Goal: Check status: Check status

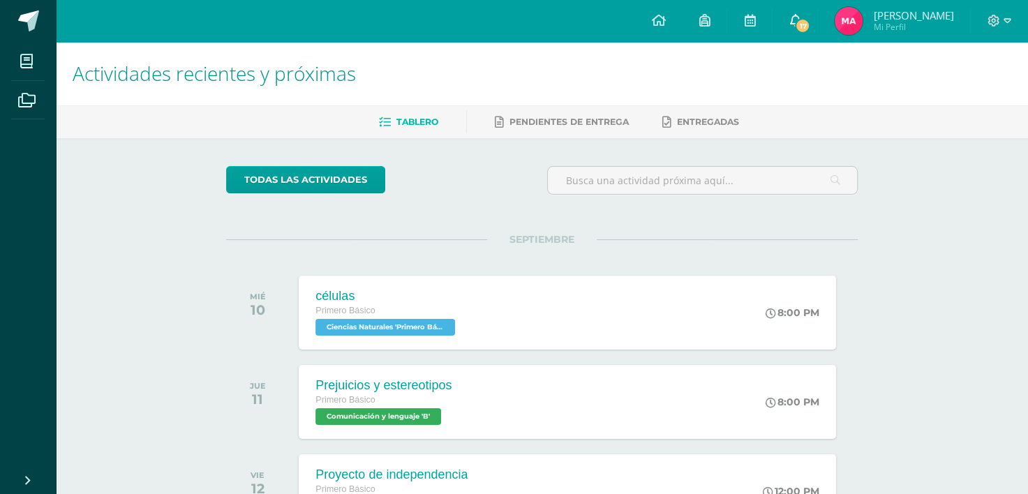
click at [801, 30] on span "17" at bounding box center [802, 25] width 15 height 15
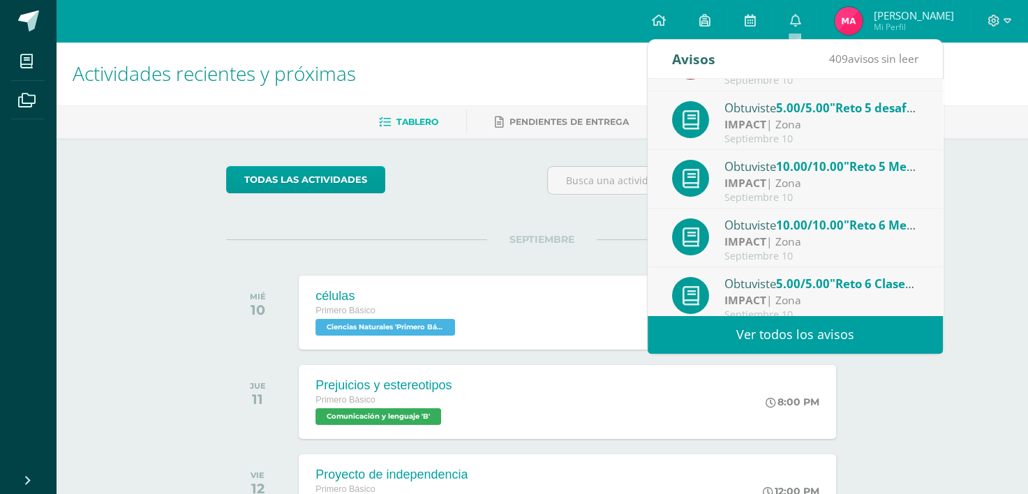
scroll to position [232, 0]
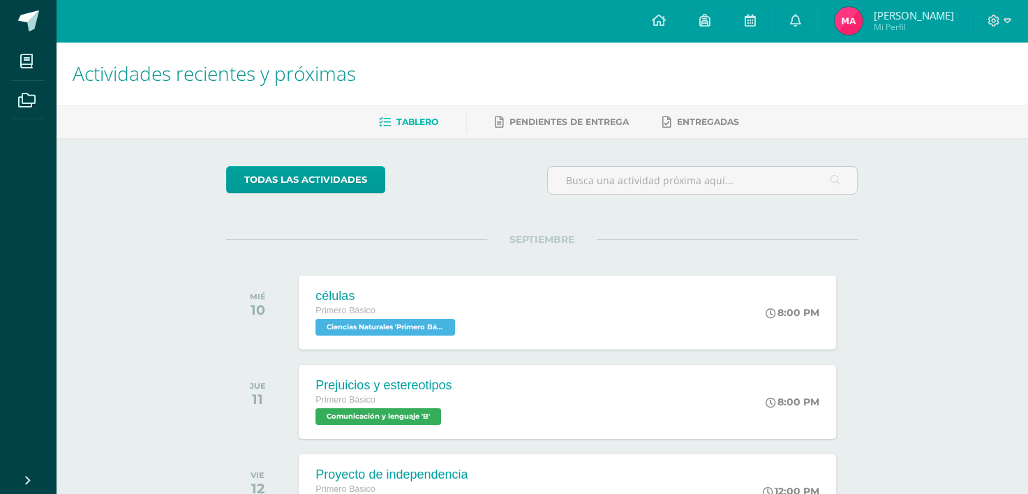
click at [966, 148] on div "Actividades recientes y próximas Tablero Pendientes de entrega Entregadas todas…" at bounding box center [542, 463] width 972 height 842
click at [826, 31] on link "Marjorie Daniela Mi Perfil" at bounding box center [894, 21] width 152 height 42
click at [837, 34] on span "Marjorie Daniela Mi Perfil" at bounding box center [894, 21] width 124 height 28
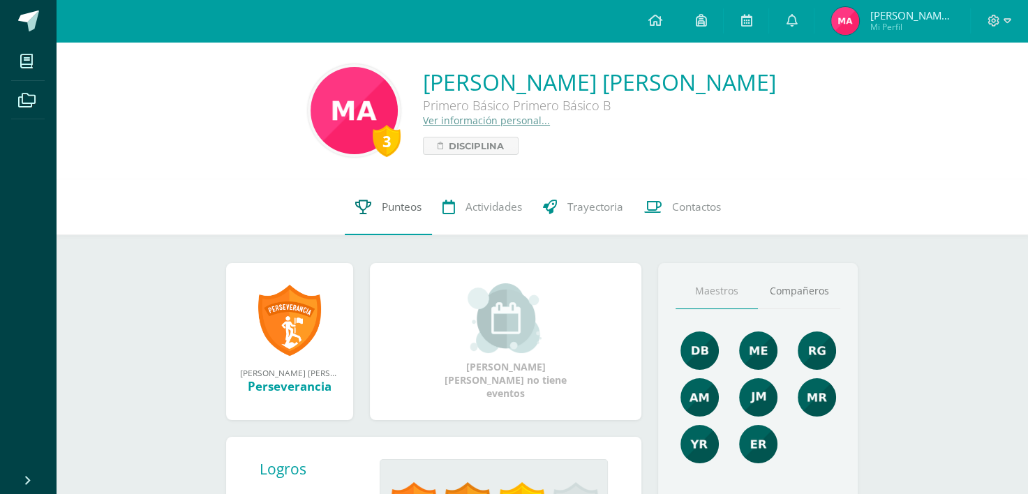
click at [391, 221] on link "Punteos" at bounding box center [388, 207] width 87 height 56
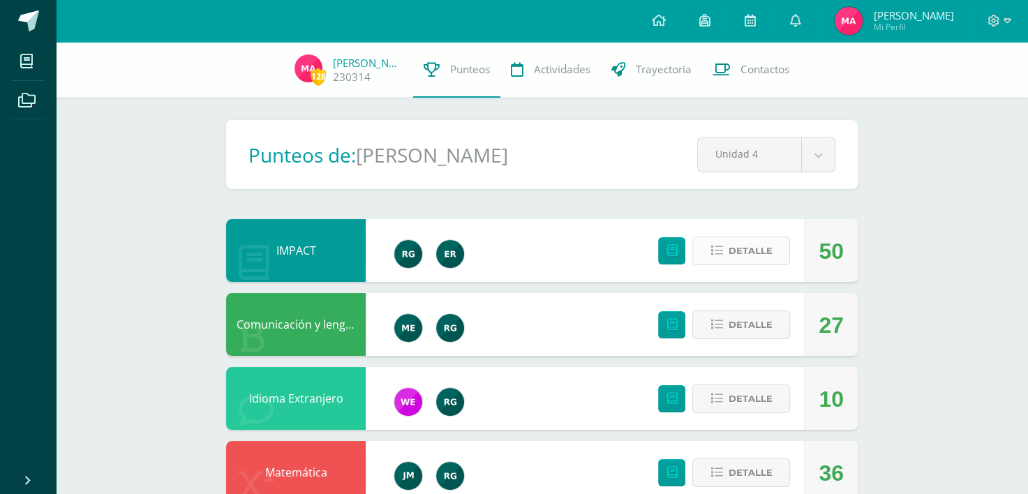
click at [762, 241] on span "Detalle" at bounding box center [750, 251] width 44 height 26
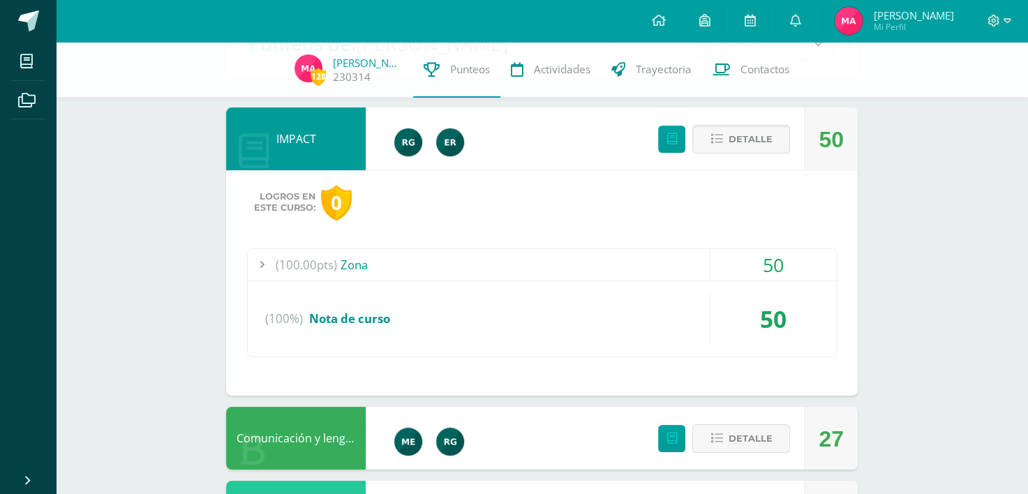
scroll to position [170, 0]
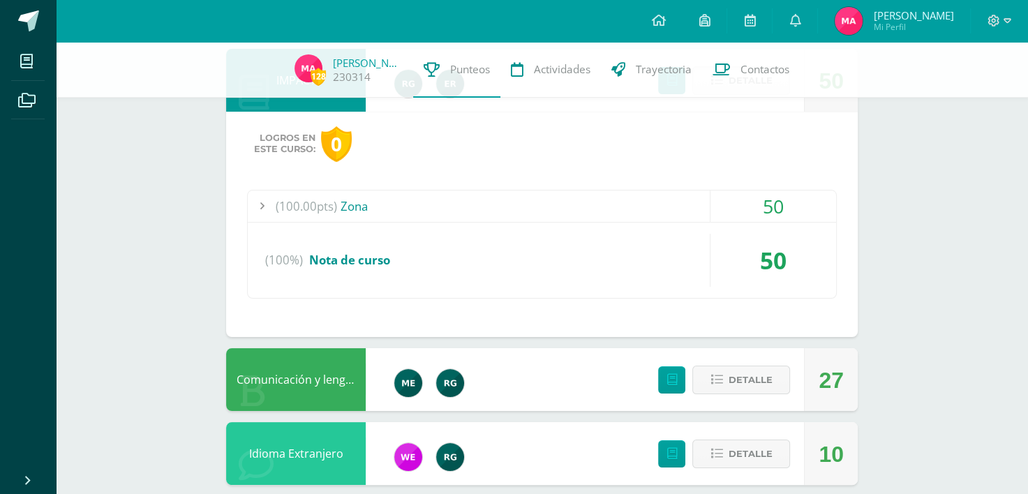
click at [428, 205] on div "(100.00pts) Zona" at bounding box center [542, 206] width 588 height 31
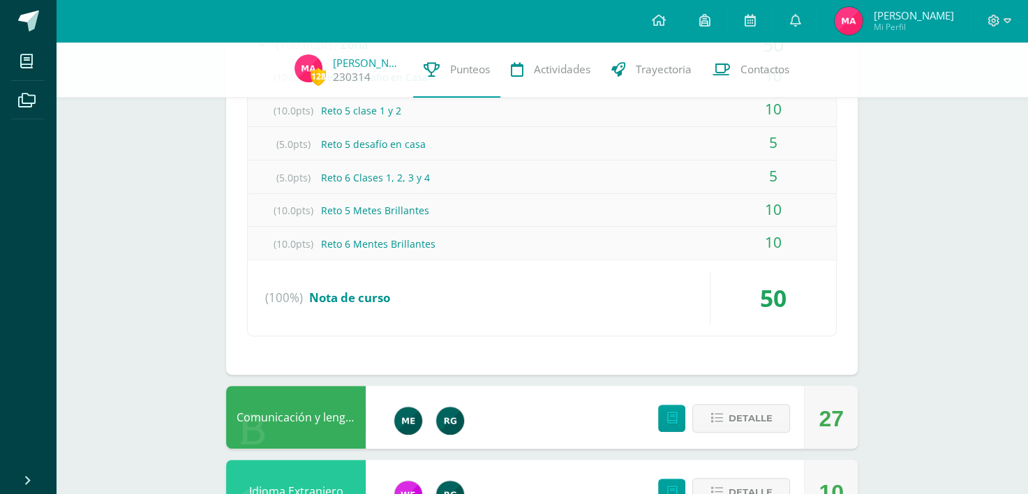
scroll to position [514, 0]
